Goal: Task Accomplishment & Management: Manage account settings

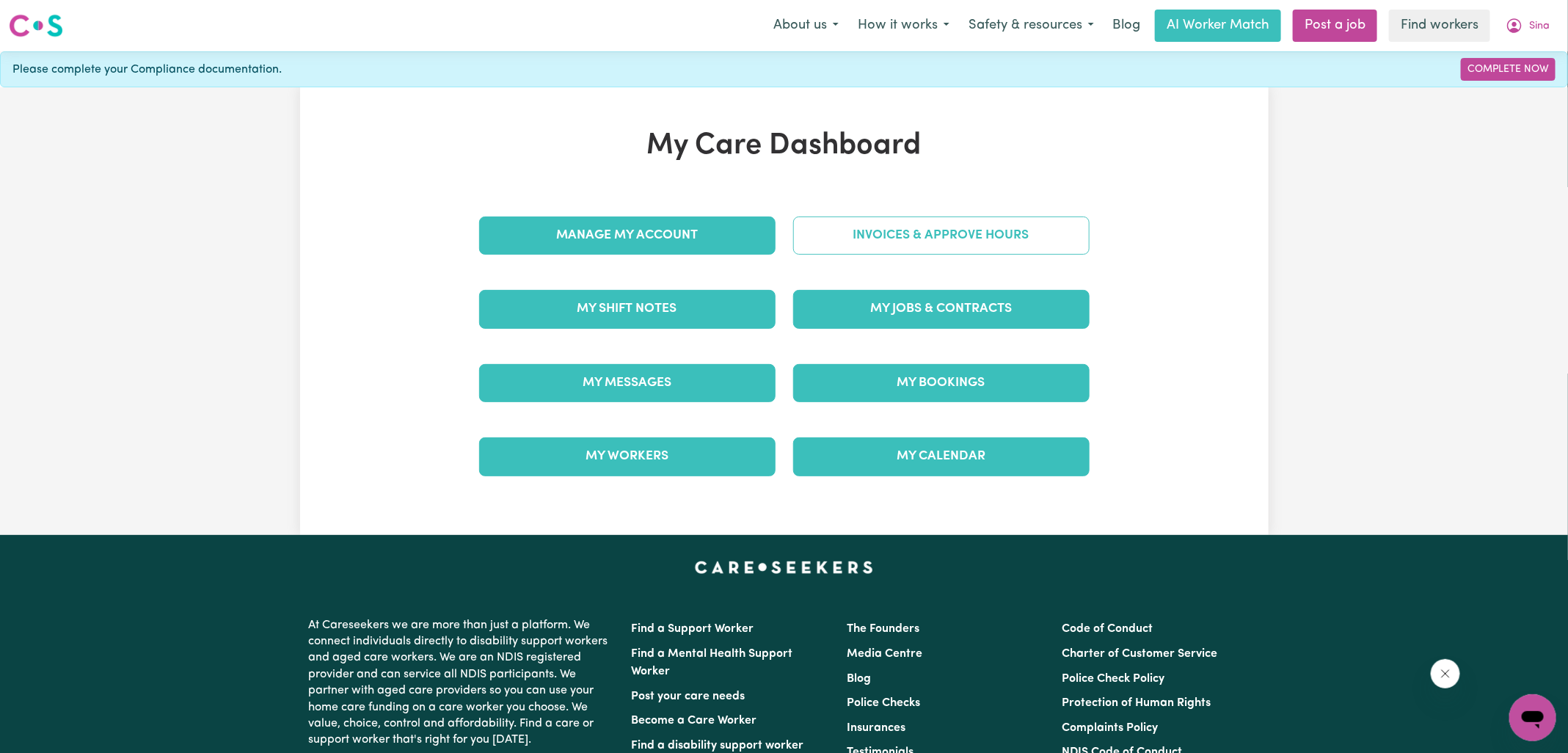
click at [835, 238] on link "Invoices & Approve Hours" at bounding box center [941, 235] width 296 height 38
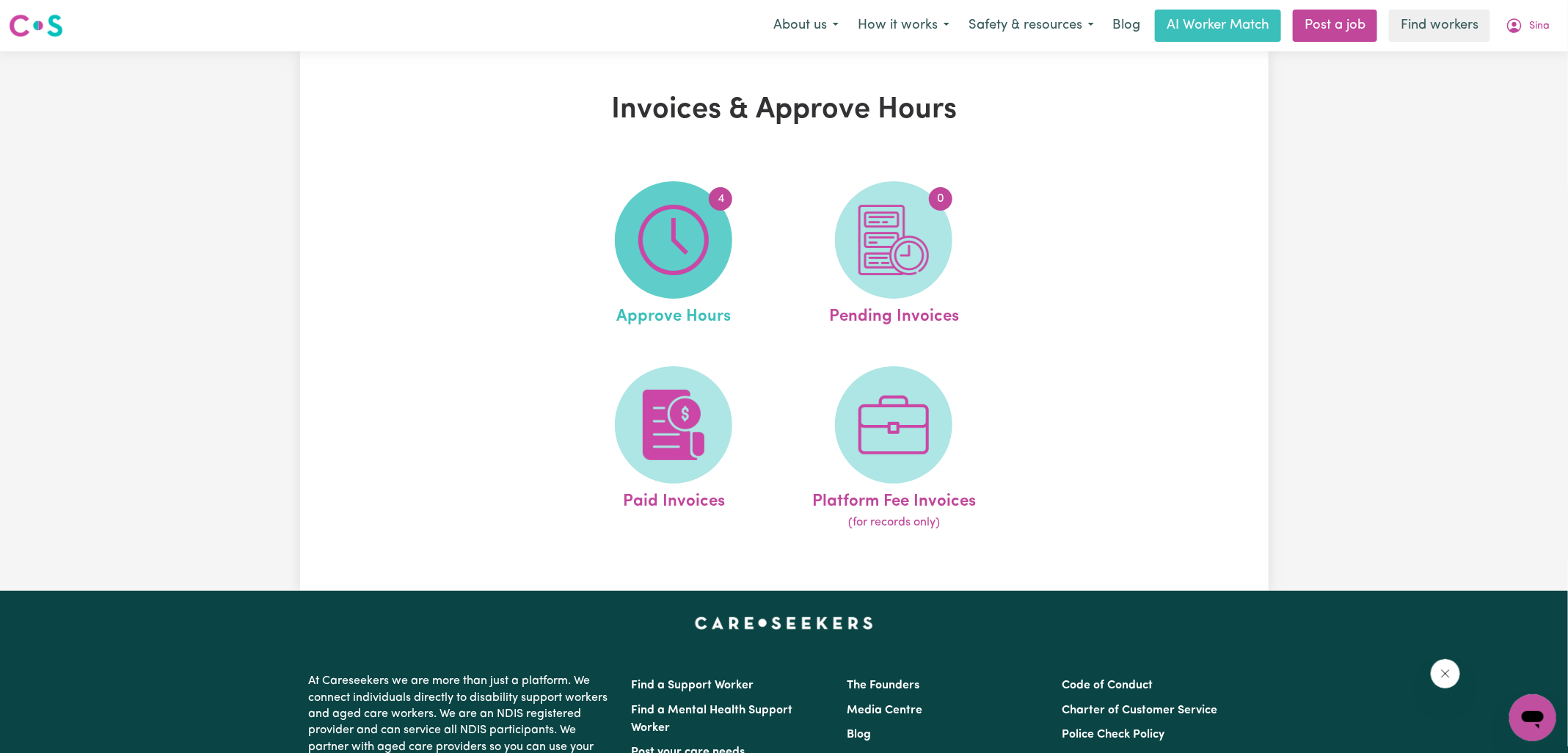
click at [695, 247] on img at bounding box center [673, 239] width 70 height 70
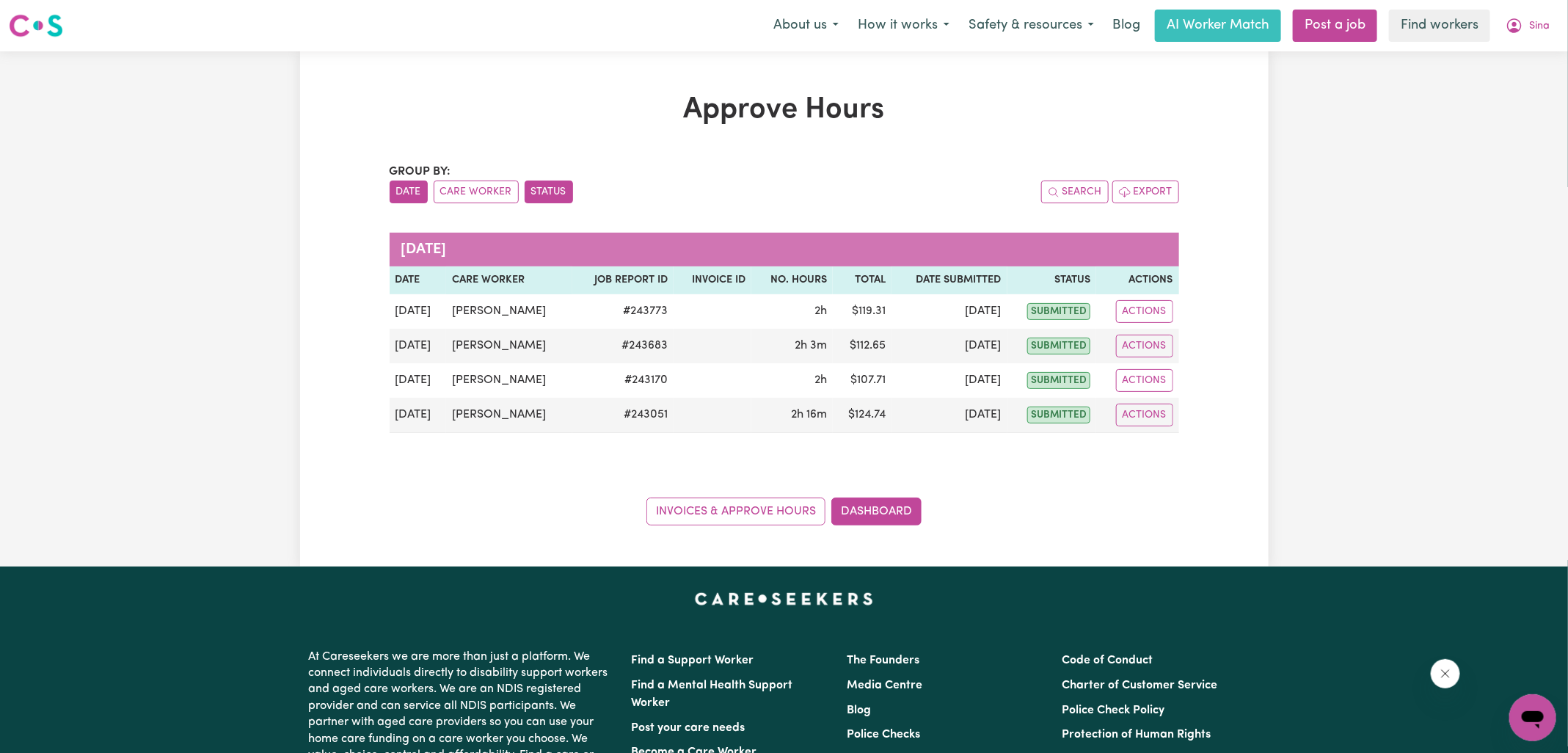
click at [538, 193] on button "Status" at bounding box center [548, 192] width 49 height 23
click at [482, 192] on button "Care Worker" at bounding box center [476, 192] width 85 height 23
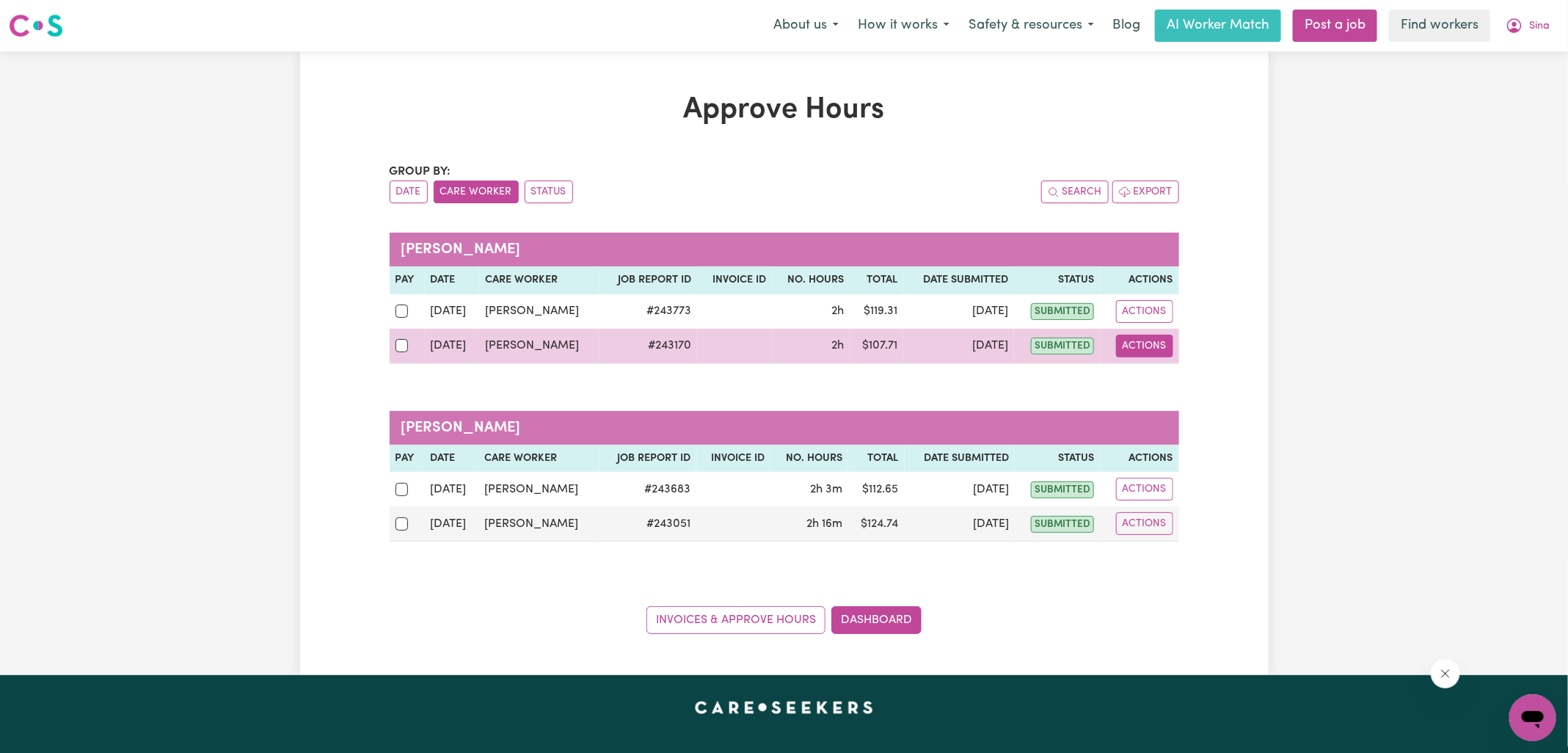
click at [1151, 348] on button "Actions" at bounding box center [1144, 346] width 57 height 23
click at [1172, 385] on link "View Job Report" at bounding box center [1181, 380] width 126 height 30
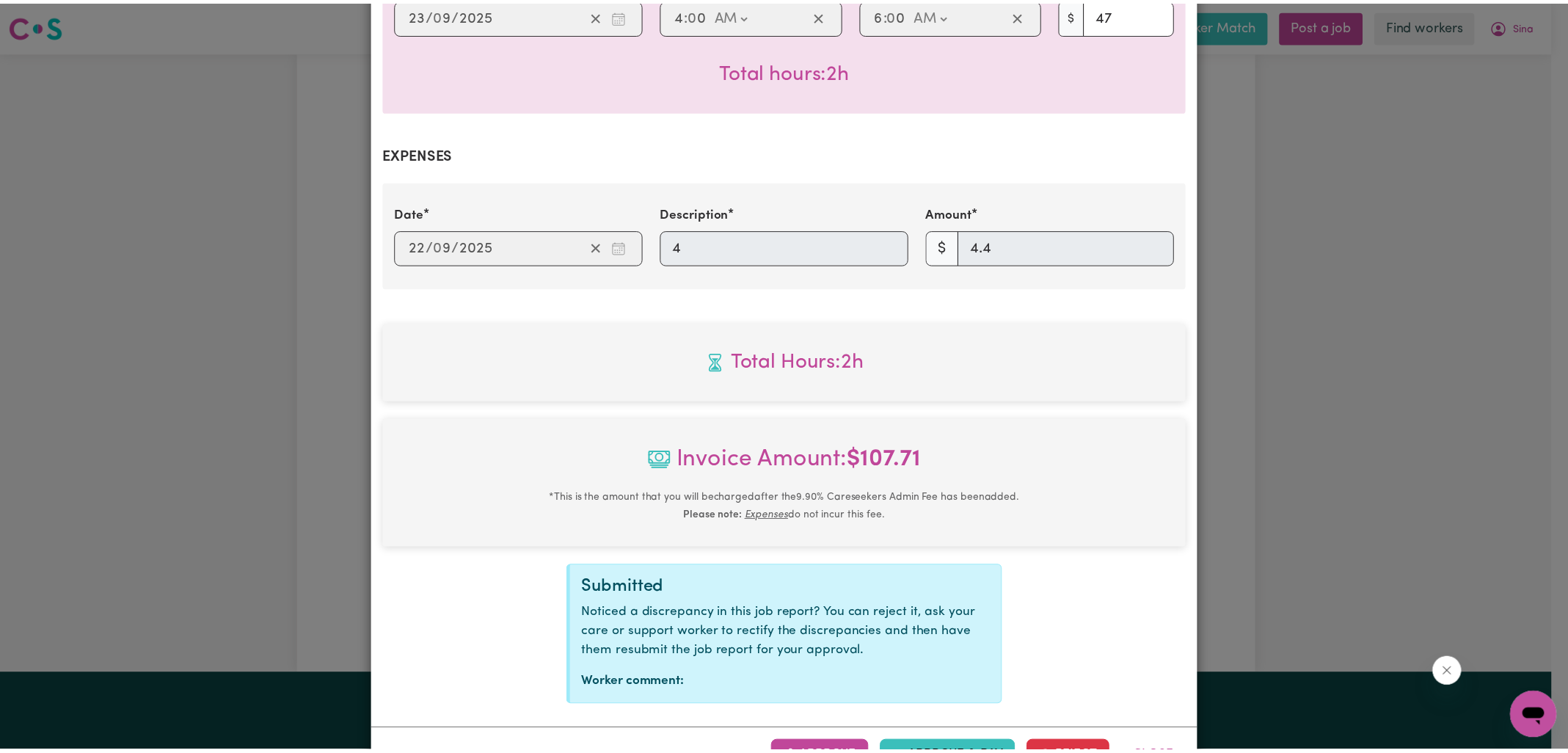
scroll to position [485, 0]
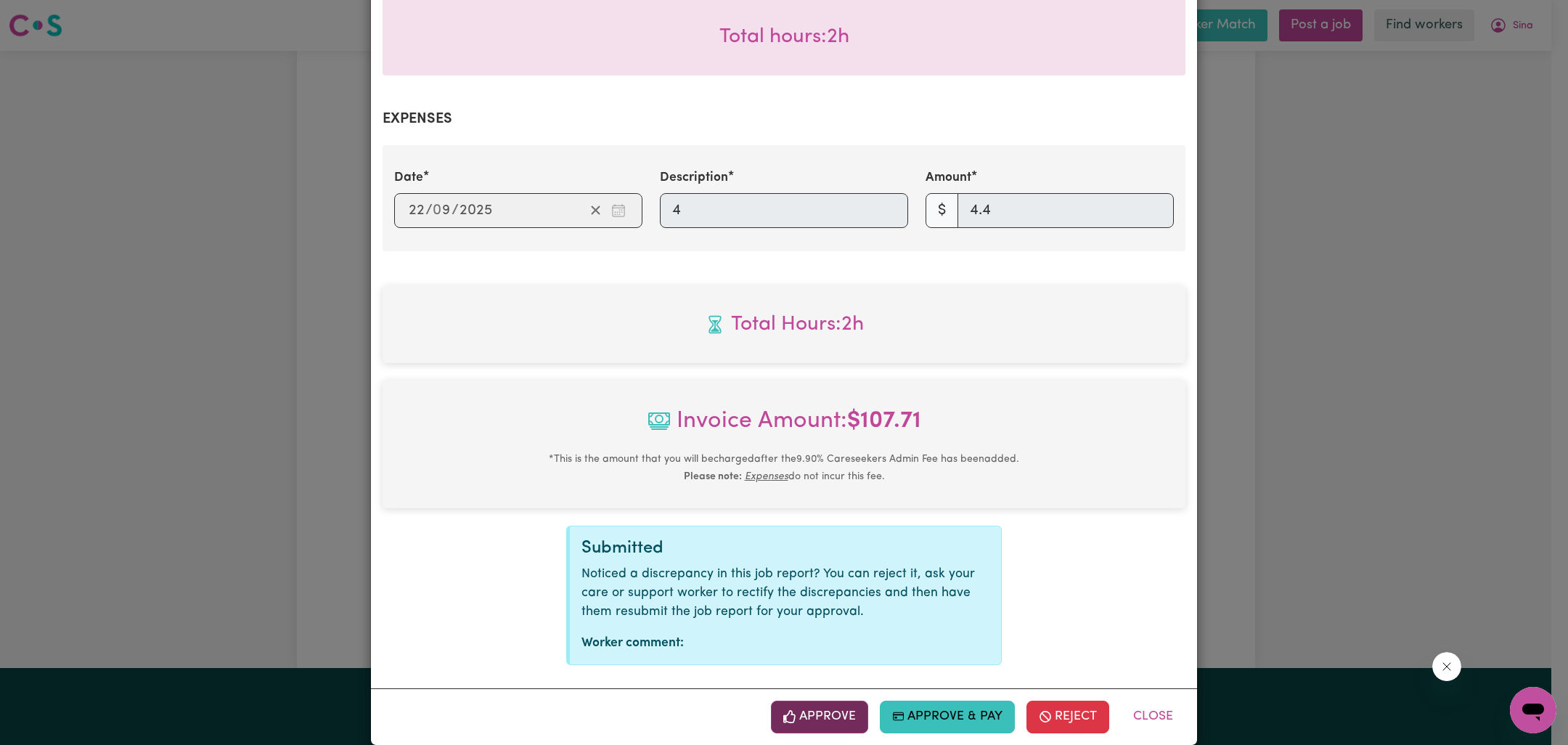
click at [840, 702] on button "Approve" at bounding box center [819, 716] width 97 height 32
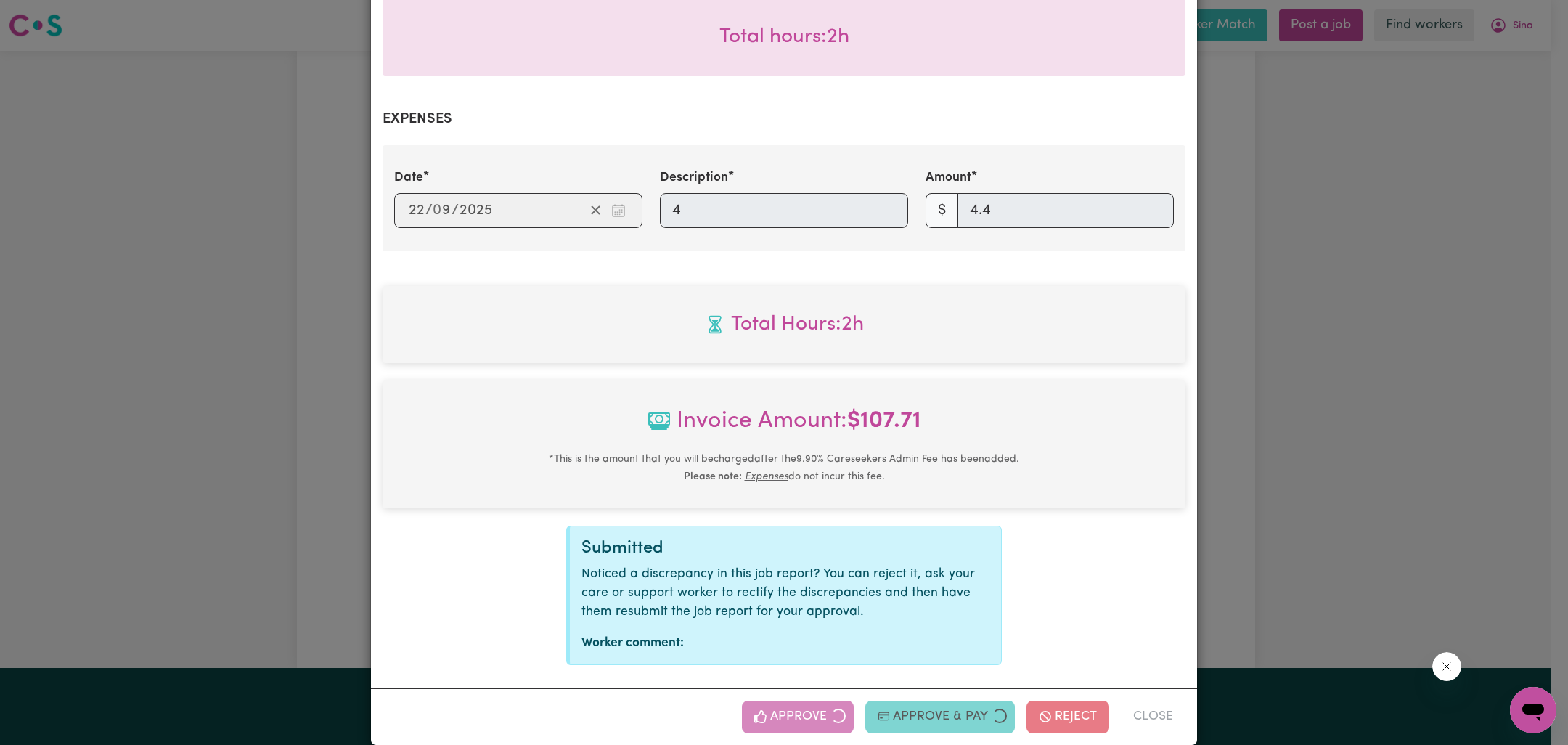
drag, startPoint x: 1280, startPoint y: 203, endPoint x: 1229, endPoint y: 230, distance: 57.7
click at [1281, 203] on div "Job Report # 243170 - [PERSON_NAME] Summary Job report # 243170 Client name: [P…" at bounding box center [784, 372] width 1568 height 745
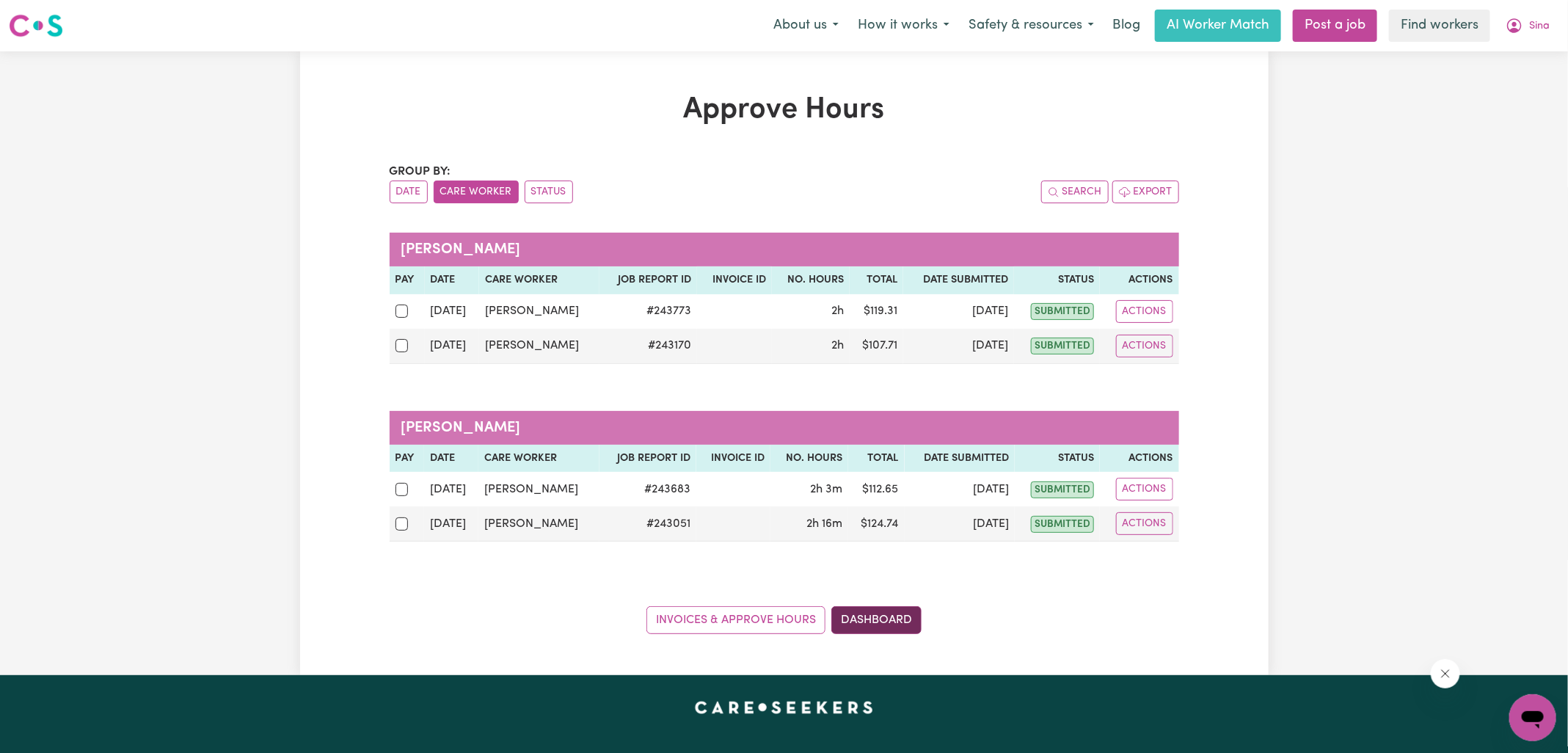
click at [866, 616] on link "Dashboard" at bounding box center [876, 620] width 90 height 28
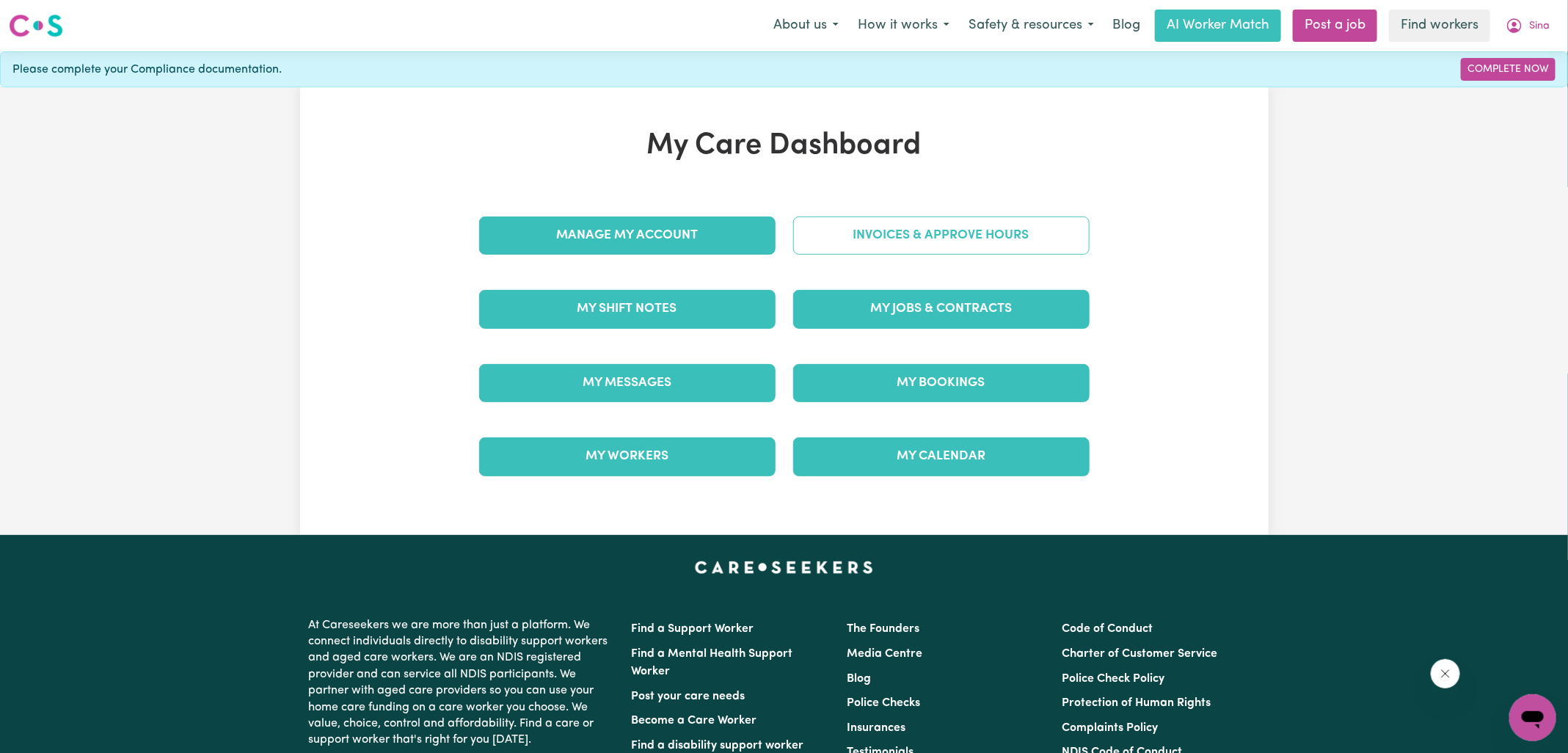
click at [913, 236] on link "Invoices & Approve Hours" at bounding box center [941, 235] width 296 height 38
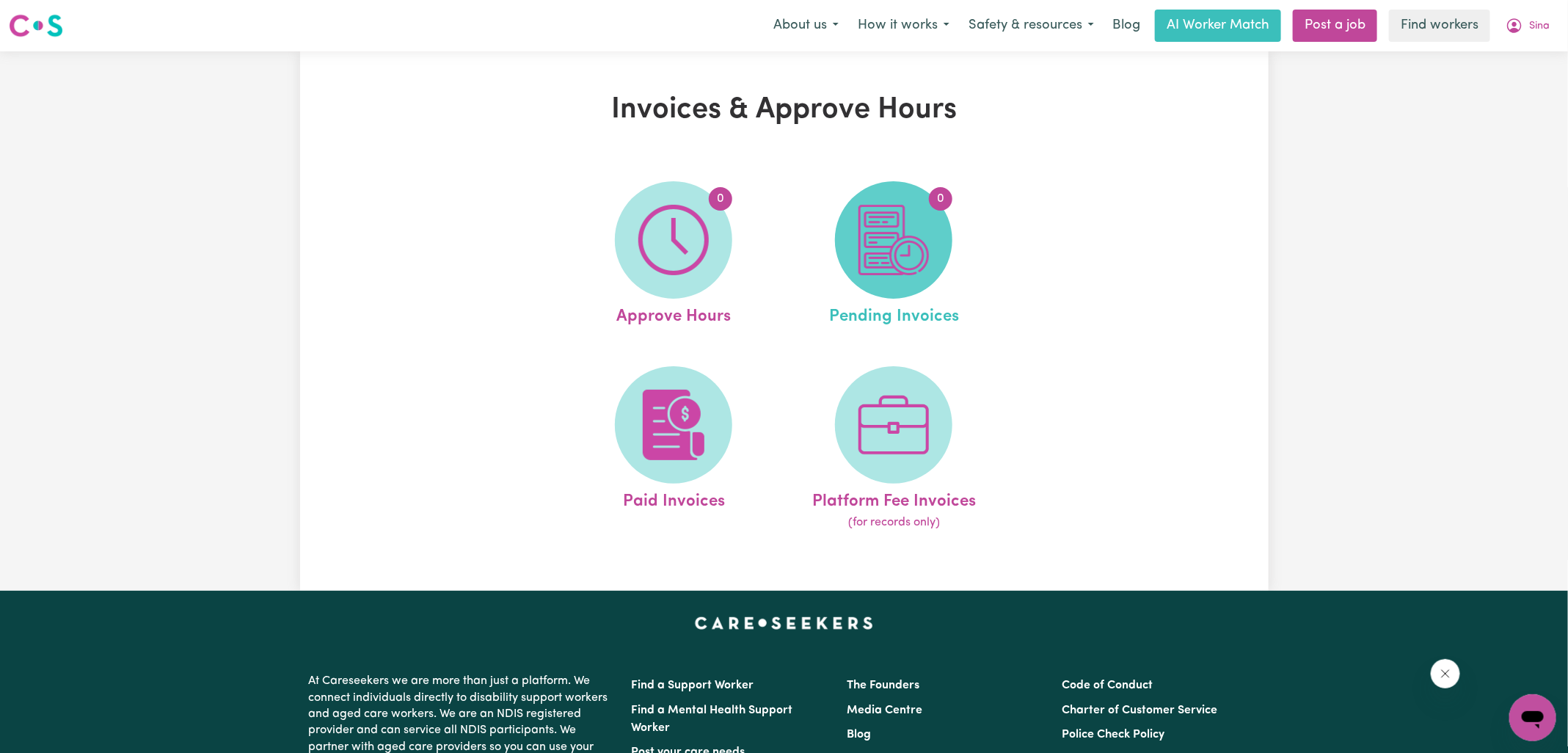
click at [913, 236] on img at bounding box center [893, 239] width 70 height 70
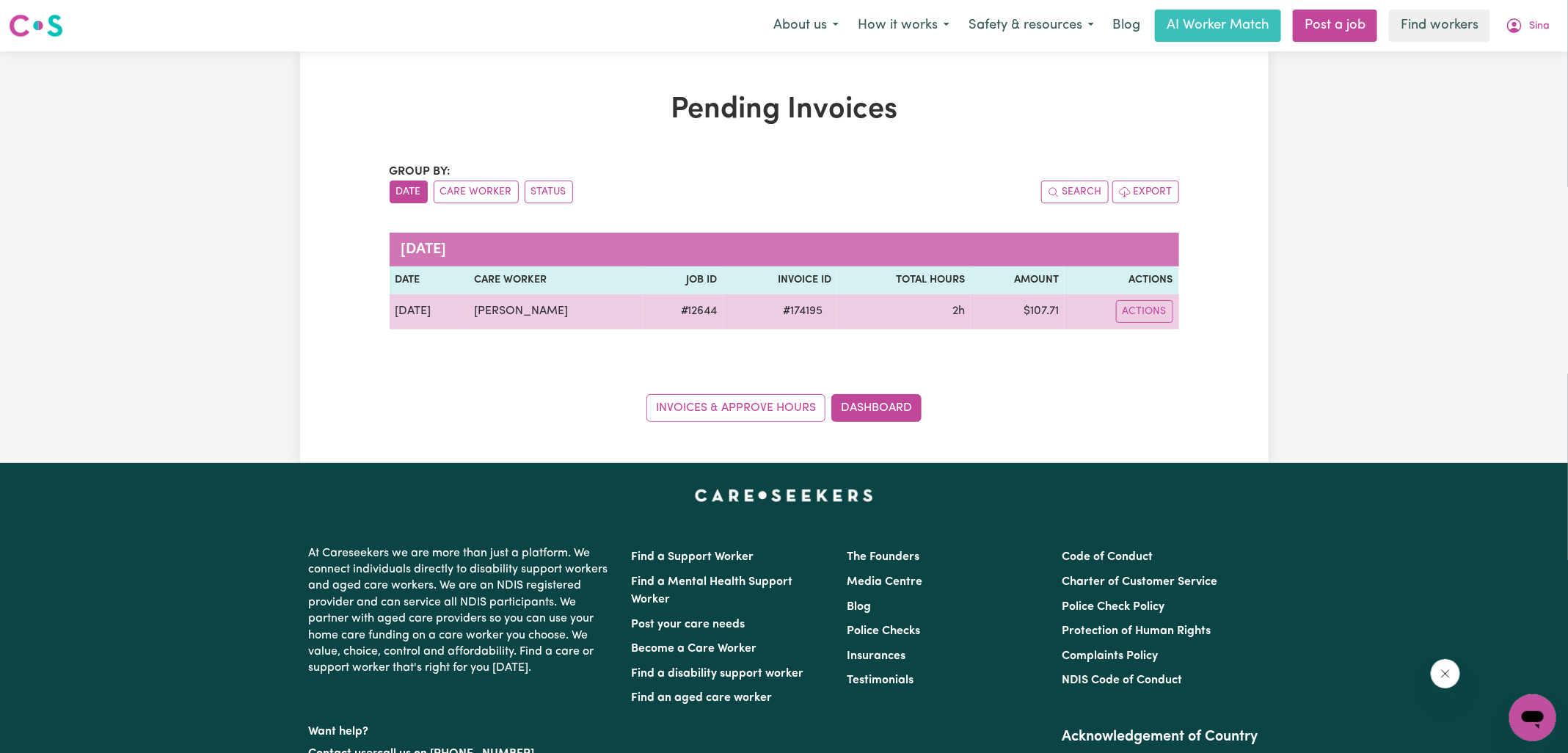
click at [808, 309] on span "# 174195" at bounding box center [803, 310] width 57 height 17
click at [789, 310] on span "# 174195" at bounding box center [803, 310] width 57 height 17
click at [803, 310] on span "# 174195" at bounding box center [803, 310] width 57 height 17
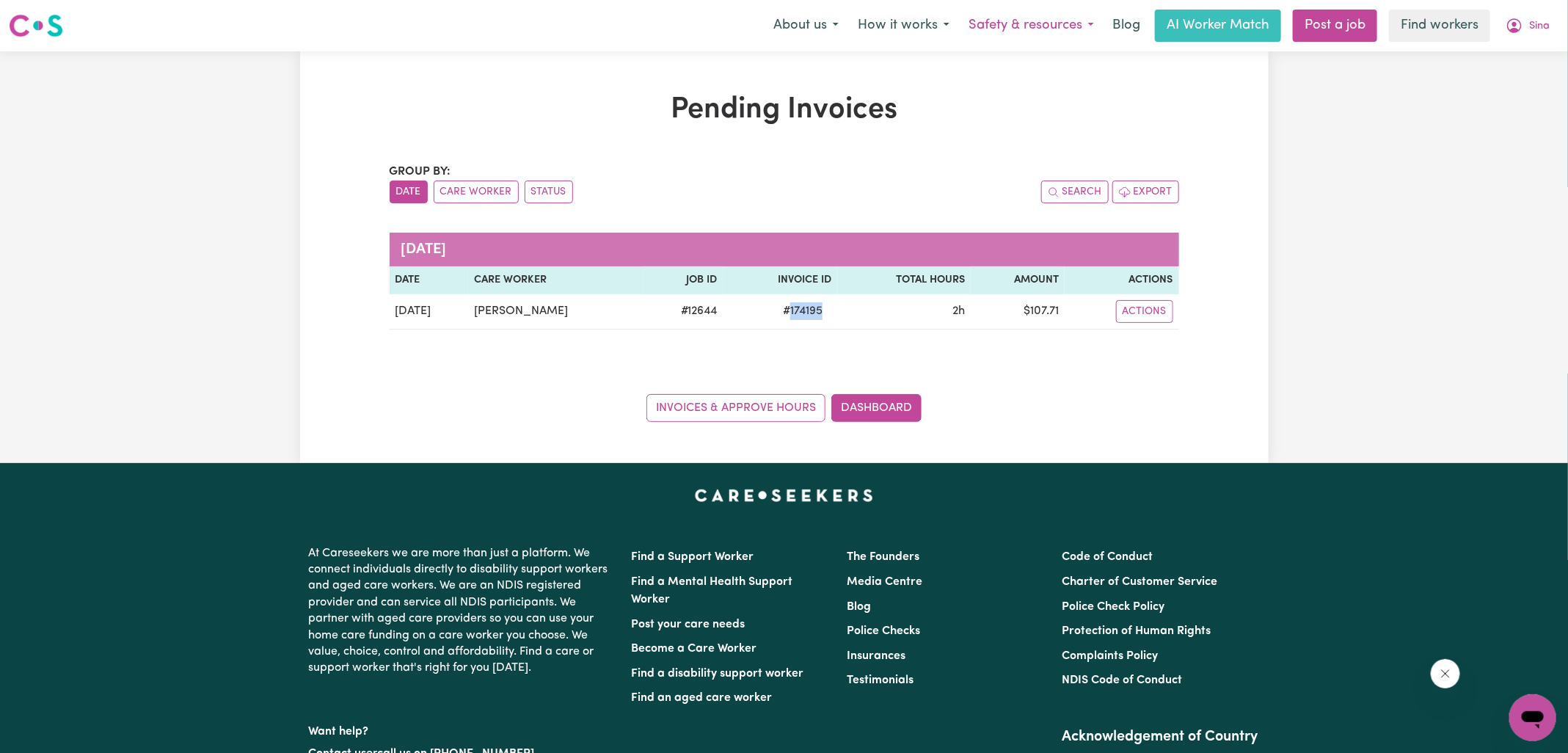
copy span "174195"
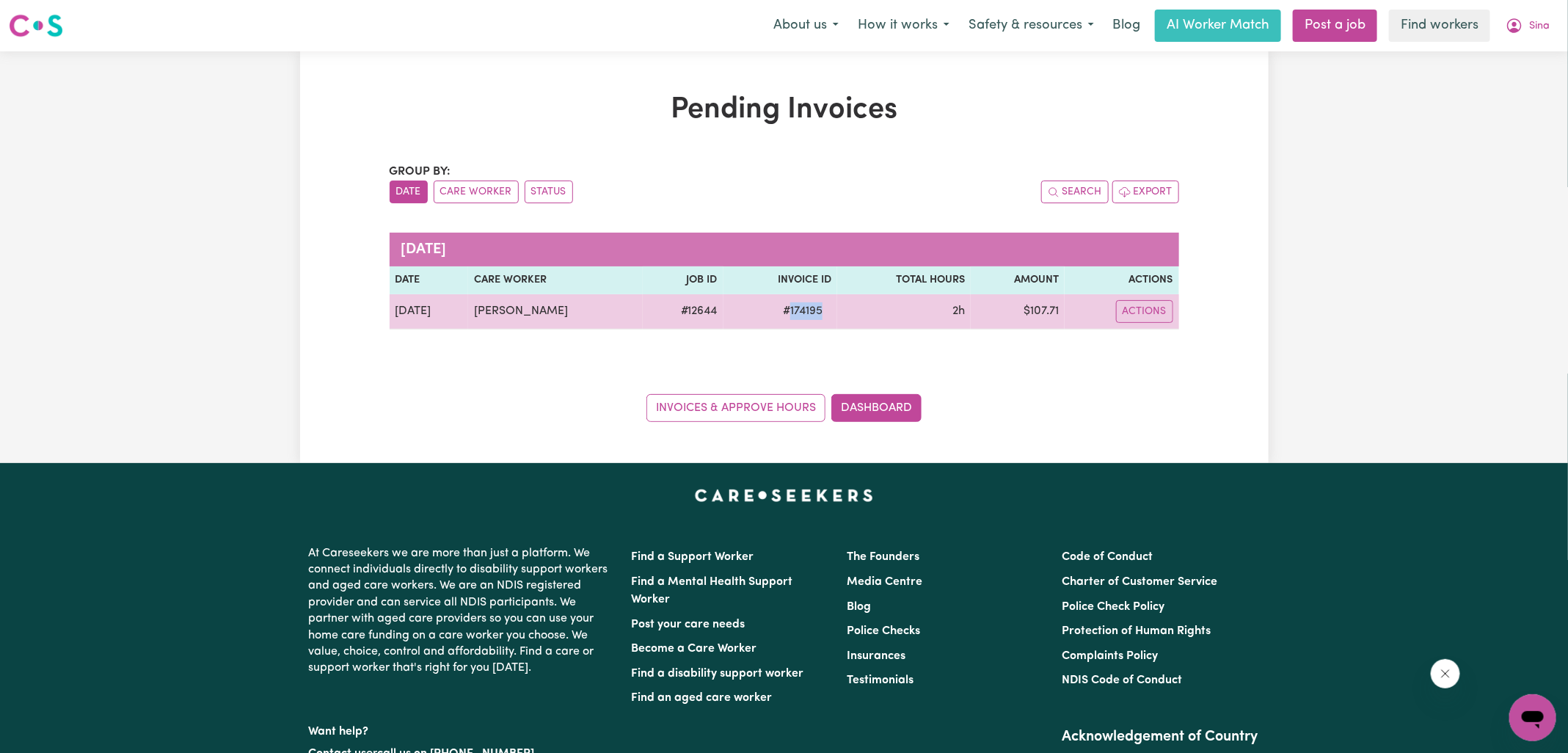
click at [1039, 315] on td "$ 107.71" at bounding box center [1017, 311] width 93 height 36
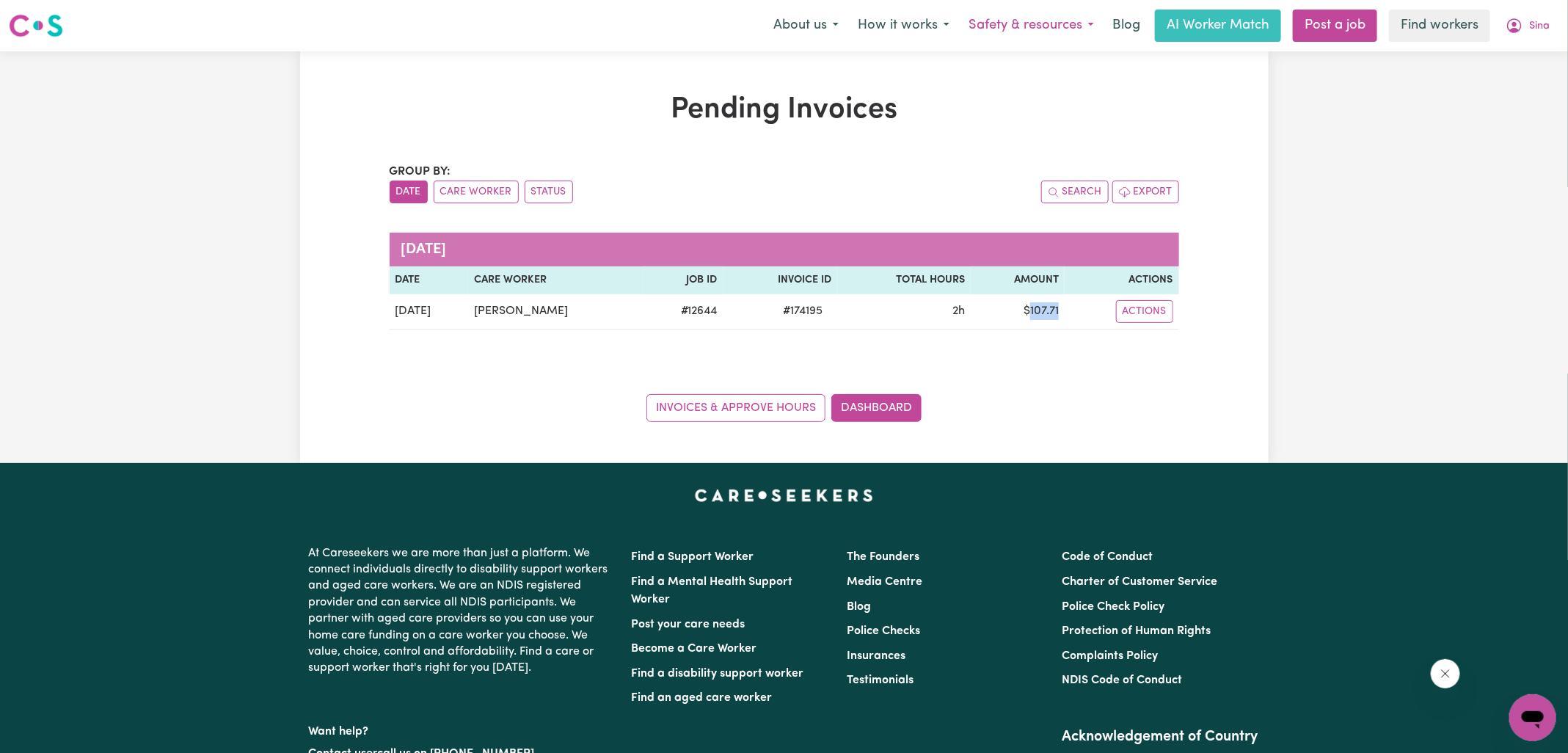
copy td "107.71"
drag, startPoint x: 1512, startPoint y: 23, endPoint x: 1507, endPoint y: 39, distance: 16.8
click at [1511, 23] on icon "My Account" at bounding box center [1514, 25] width 17 height 17
click at [1498, 79] on link "Logout" at bounding box center [1500, 84] width 116 height 28
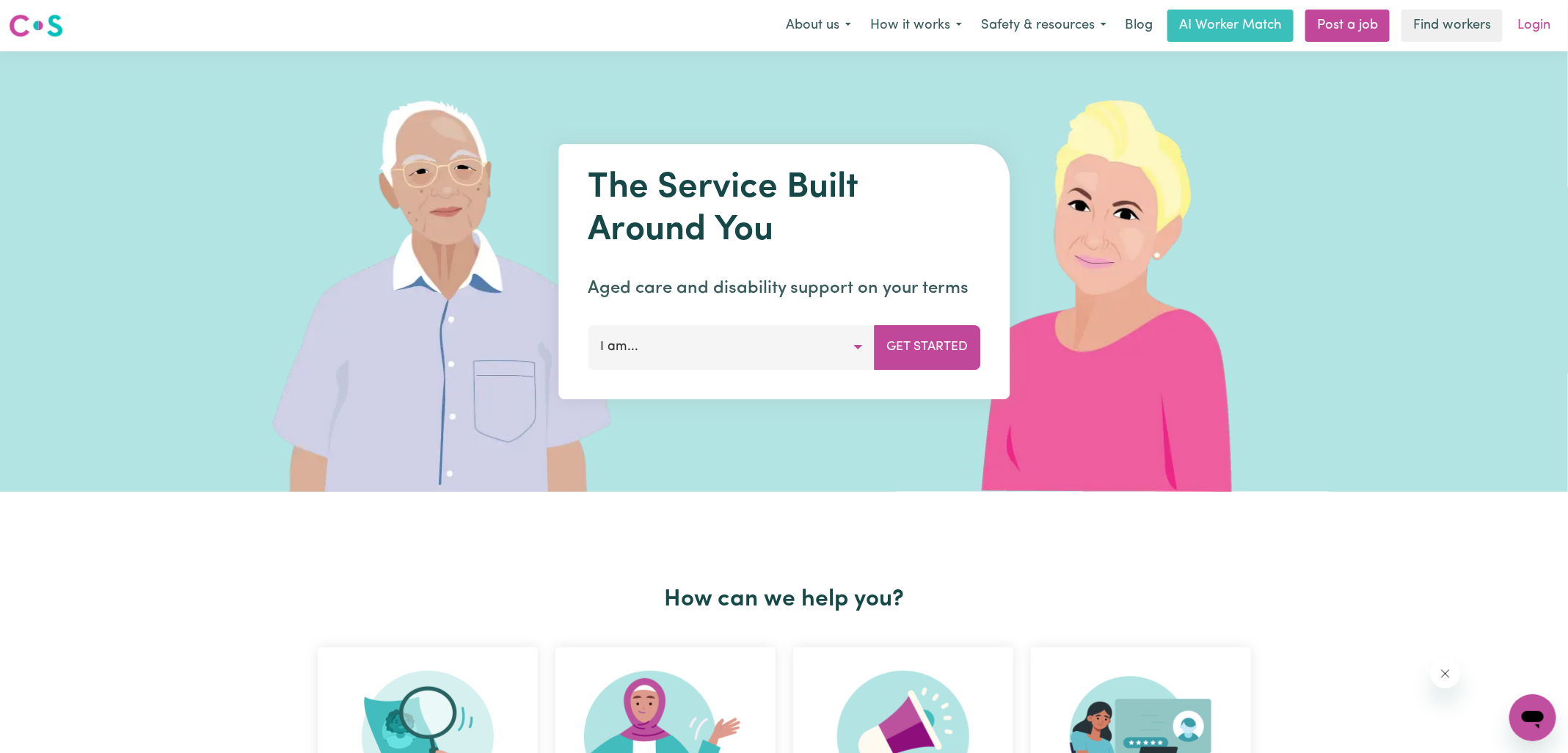
click at [1532, 25] on link "Login" at bounding box center [1533, 26] width 50 height 32
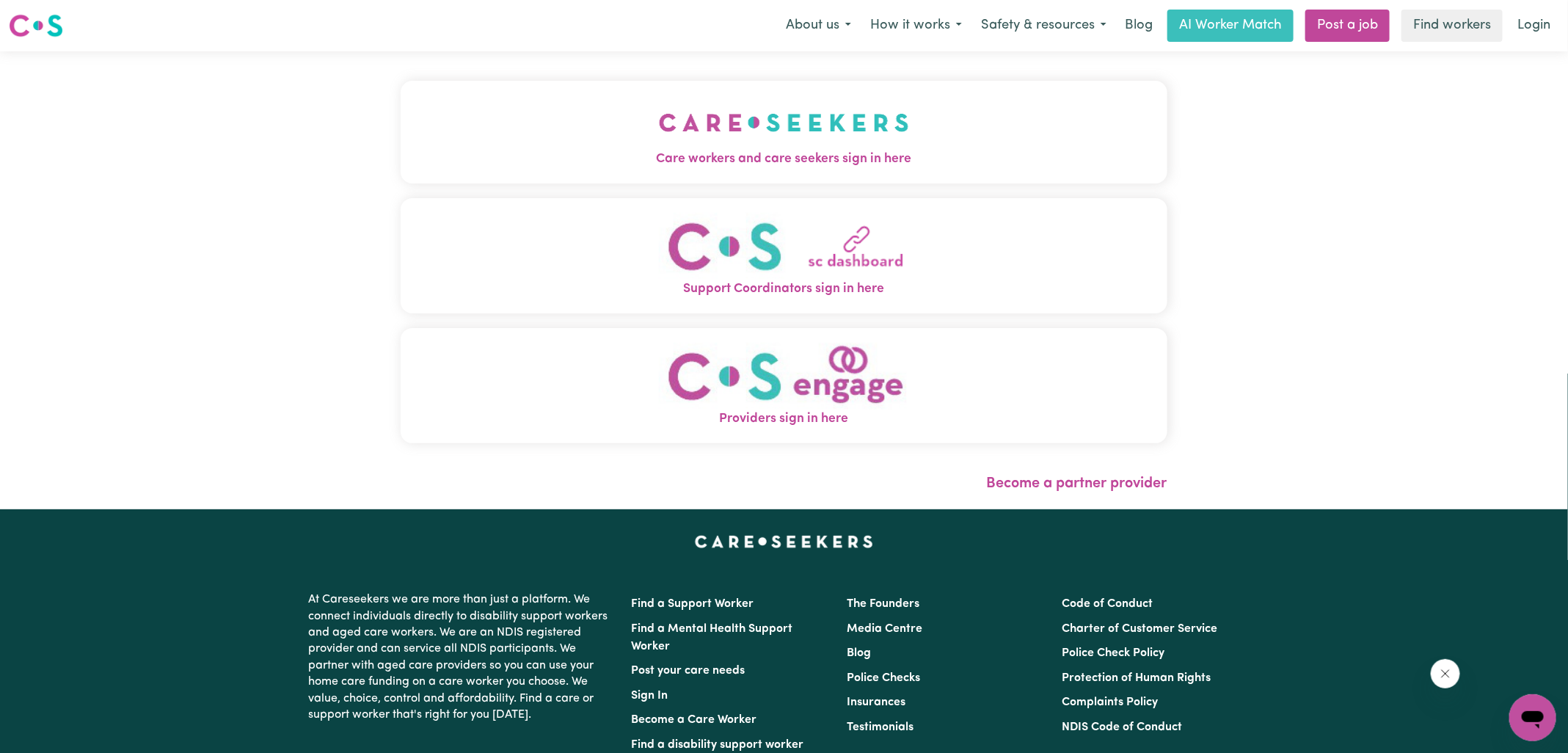
click at [873, 103] on img "Care workers and care seekers sign in here" at bounding box center [784, 123] width 250 height 54
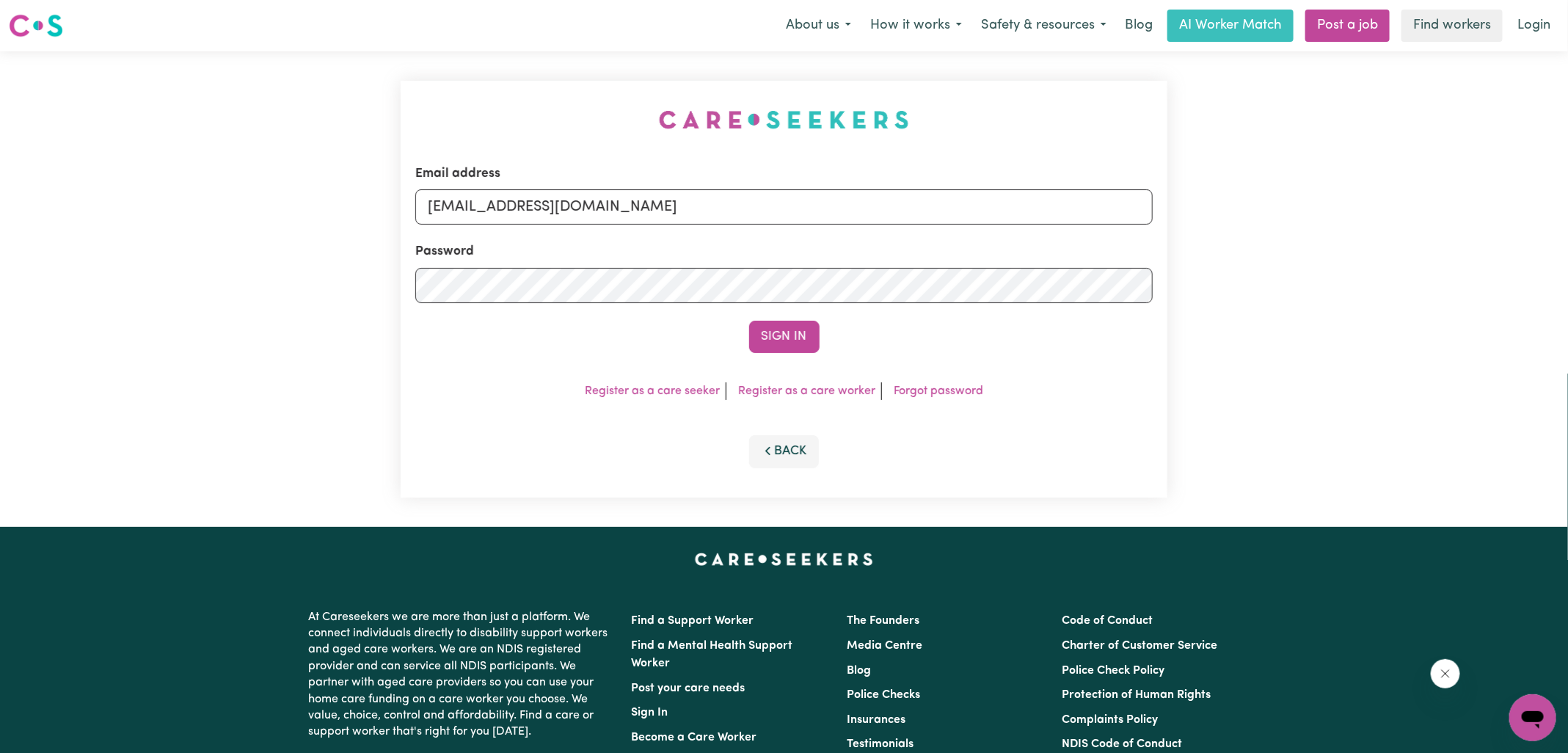
click at [610, 96] on div "Email address [EMAIL_ADDRESS][DOMAIN_NAME] Password Sign In Register as a care …" at bounding box center [784, 289] width 784 height 476
drag, startPoint x: 505, startPoint y: 207, endPoint x: 1004, endPoint y: 241, distance: 500.2
click at [1006, 246] on form "Email address [EMAIL_ADDRESS][DOMAIN_NAME] Password Sign In" at bounding box center [784, 258] width 737 height 188
type input "[EMAIL_ADDRESS][DOMAIN_NAME]"
click at [749, 320] on button "Sign In" at bounding box center [784, 336] width 70 height 32
